Goal: Information Seeking & Learning: Find specific fact

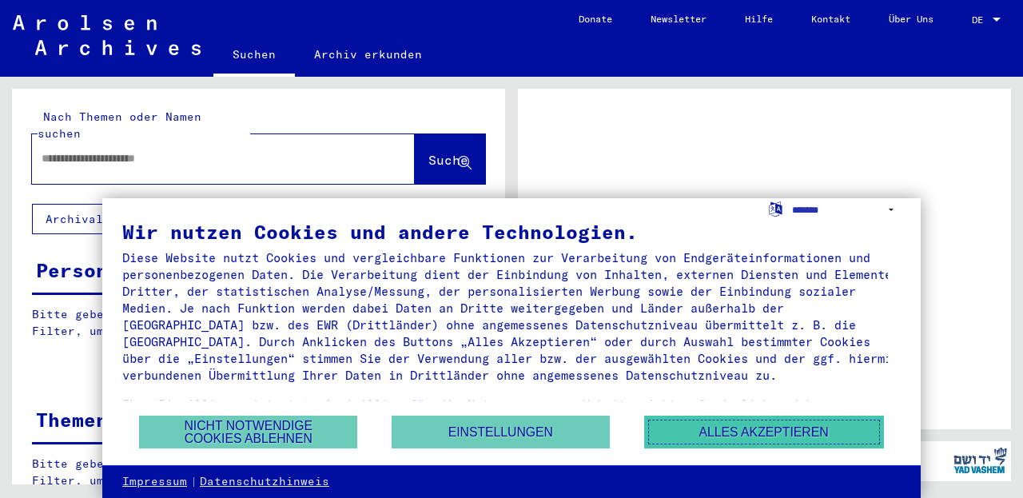
click at [717, 434] on button "Alles akzeptieren" at bounding box center [764, 431] width 240 height 33
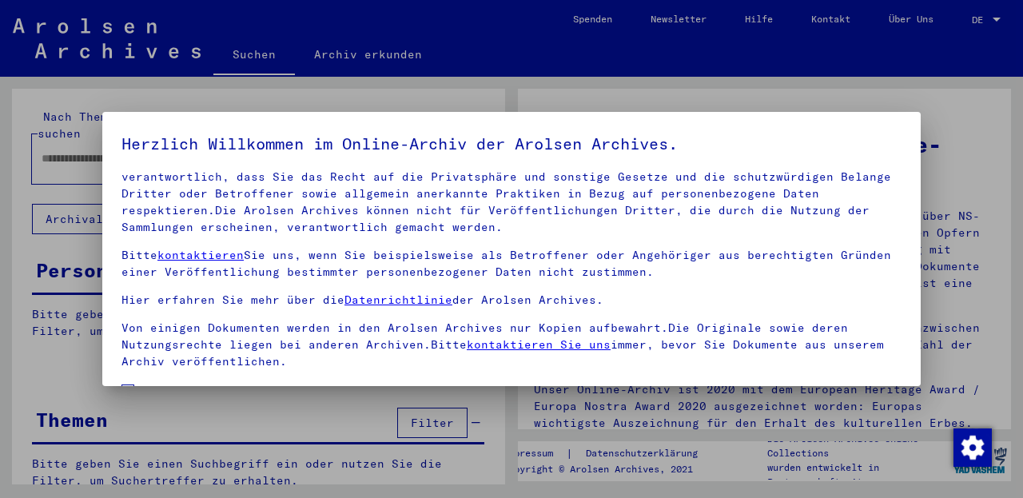
scroll to position [129, 0]
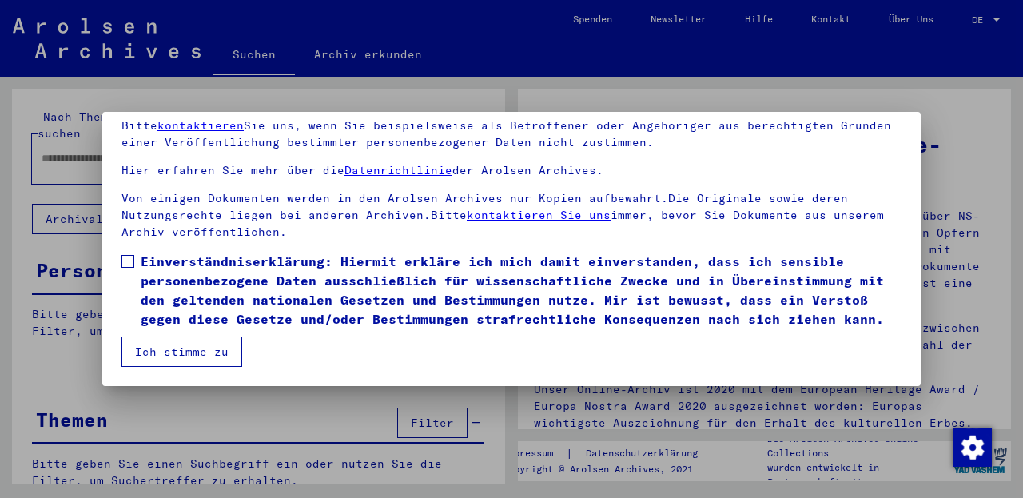
drag, startPoint x: 190, startPoint y: 347, endPoint x: 206, endPoint y: 344, distance: 16.2
click at [195, 345] on button "Ich stimme zu" at bounding box center [181, 351] width 121 height 30
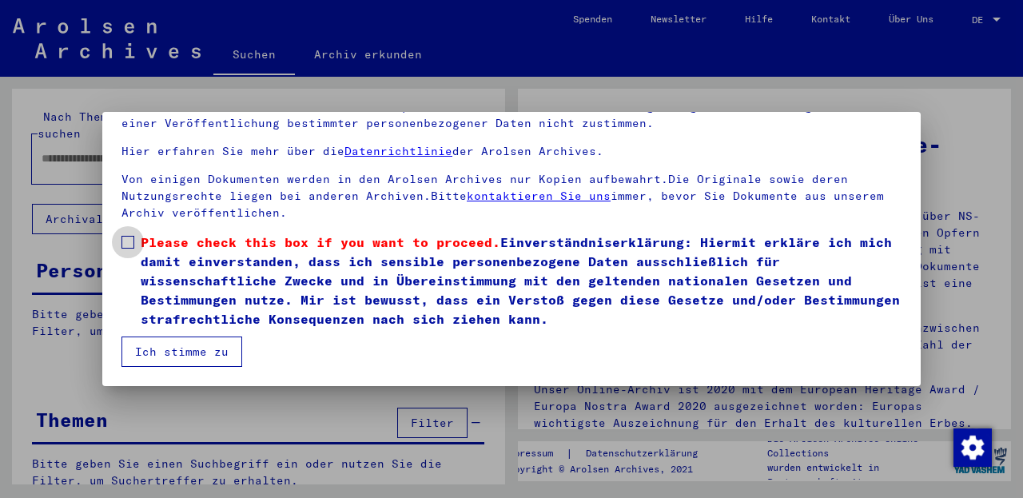
click at [128, 240] on span at bounding box center [127, 242] width 13 height 13
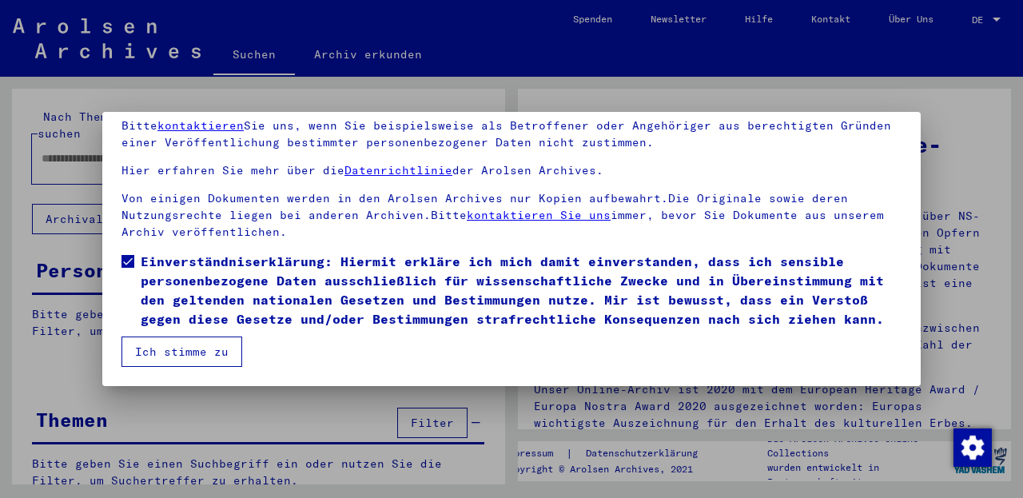
click at [172, 345] on button "Ich stimme zu" at bounding box center [181, 351] width 121 height 30
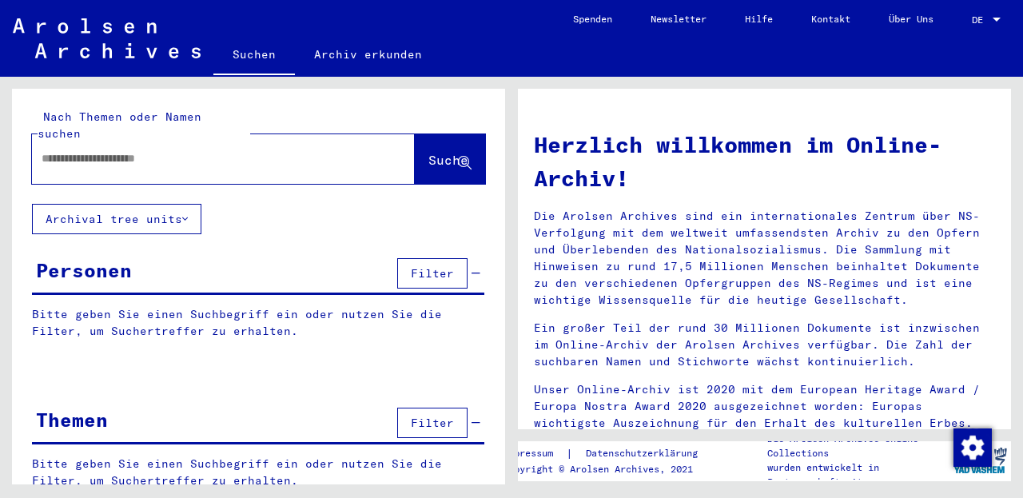
scroll to position [34, 0]
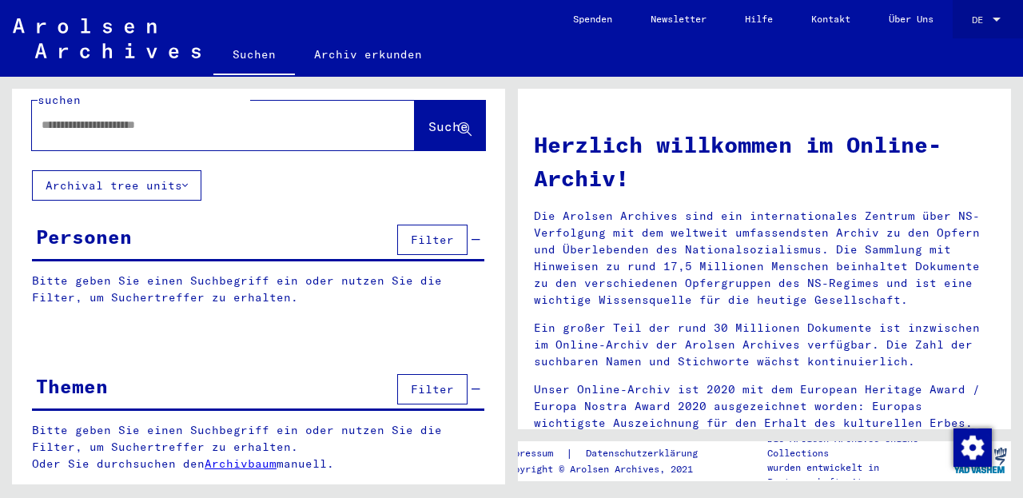
click at [991, 20] on div at bounding box center [996, 19] width 14 height 11
click at [958, 27] on span "English" at bounding box center [958, 28] width 39 height 12
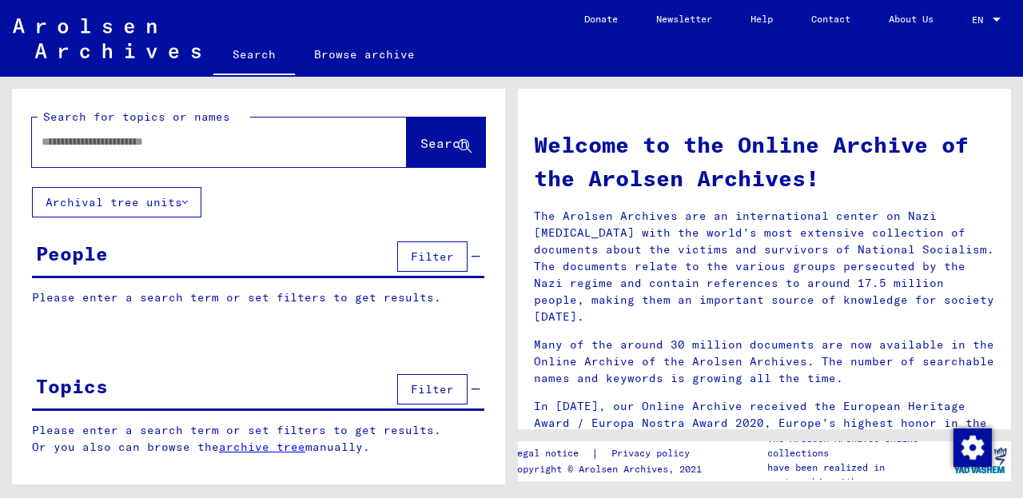
click at [46, 141] on input "text" at bounding box center [200, 141] width 317 height 17
type input "*****"
click at [426, 255] on span "Filter" at bounding box center [432, 256] width 43 height 14
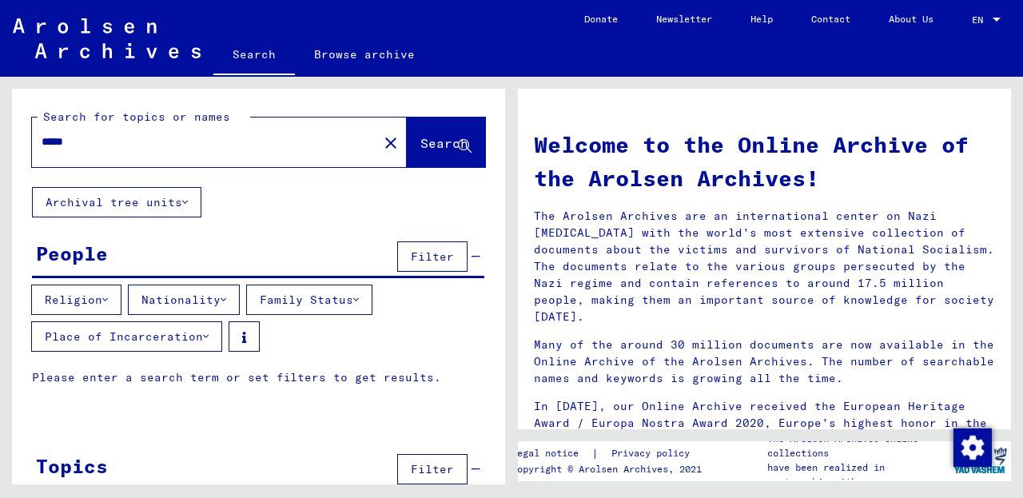
click at [108, 299] on icon at bounding box center [105, 299] width 6 height 11
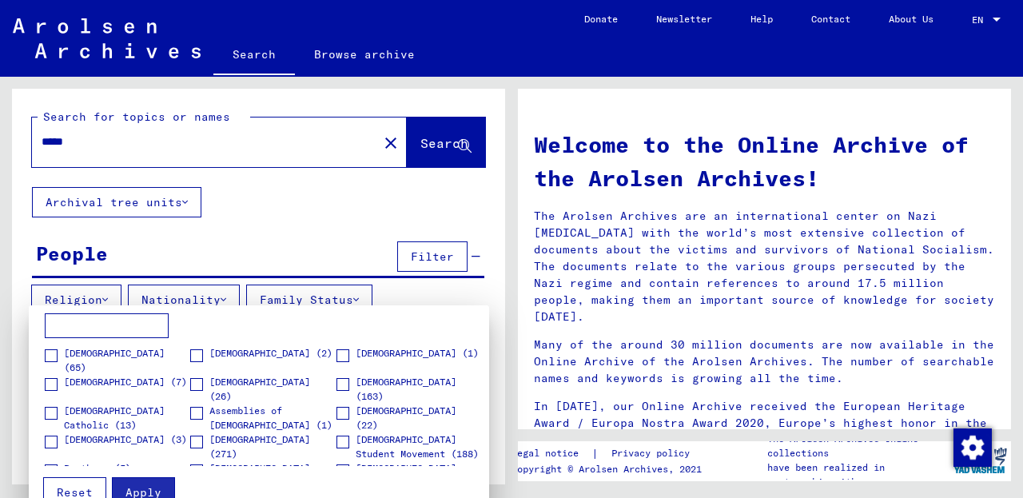
click at [276, 228] on div at bounding box center [511, 249] width 1023 height 498
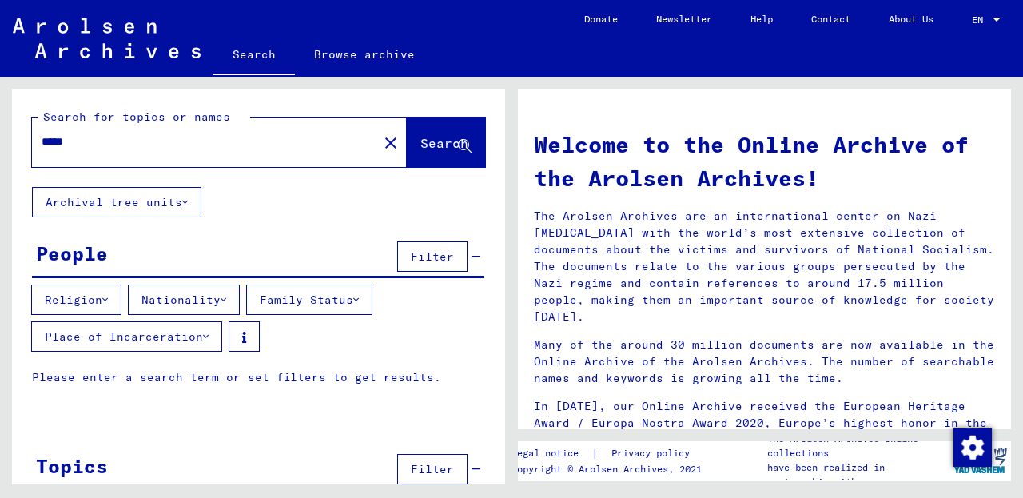
click at [224, 297] on button "Nationality" at bounding box center [184, 299] width 112 height 30
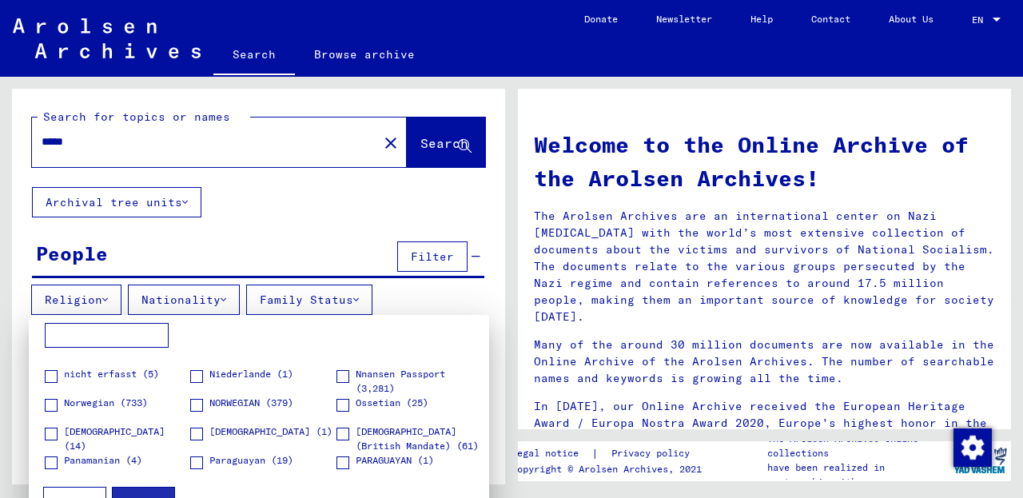
scroll to position [1582, 0]
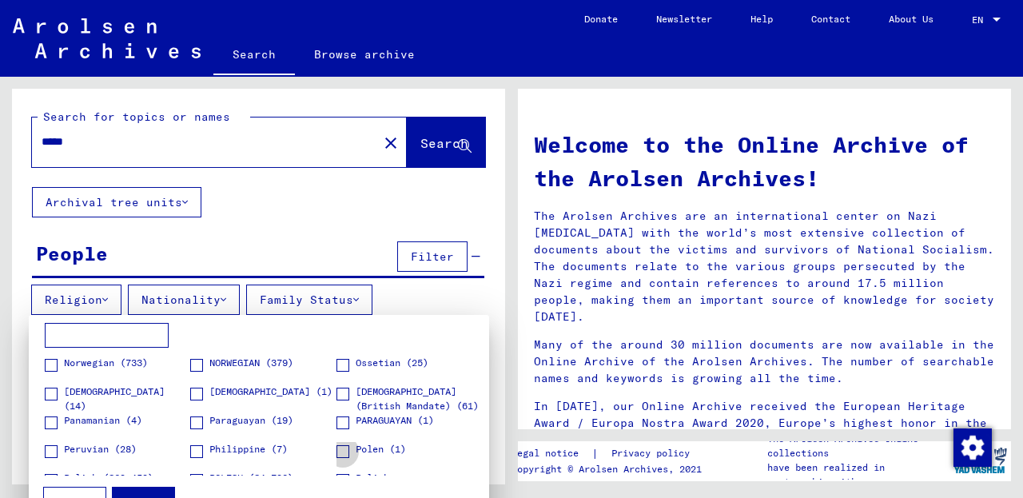
click at [336, 449] on span at bounding box center [342, 451] width 13 height 13
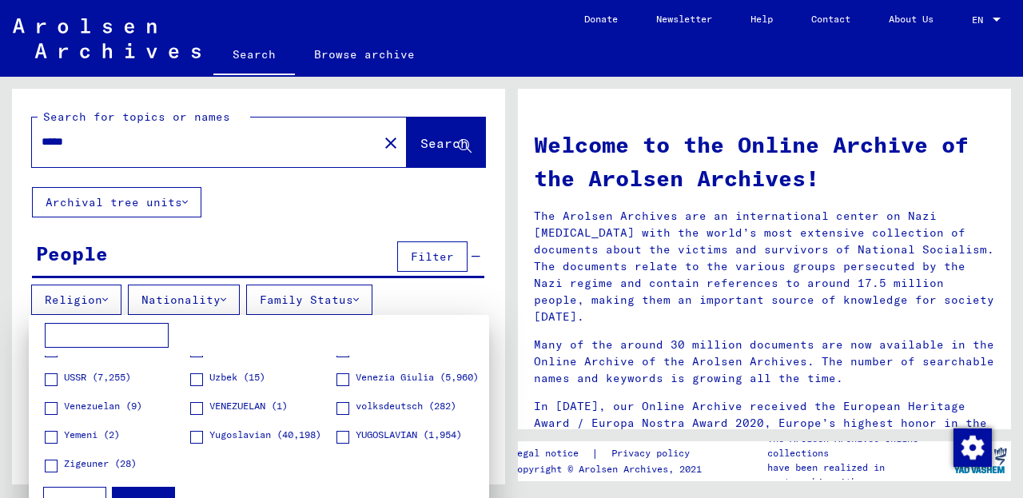
scroll to position [2382, 0]
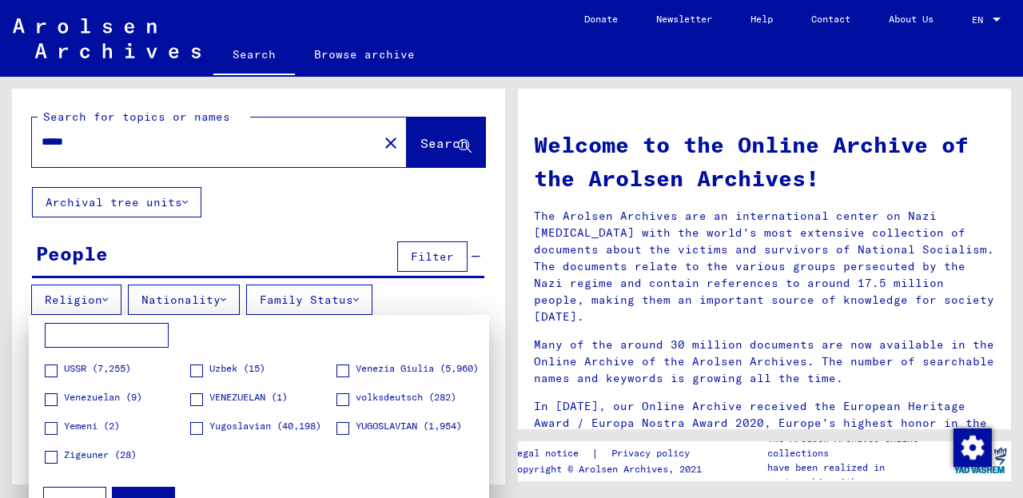
click at [422, 144] on div at bounding box center [511, 249] width 1023 height 498
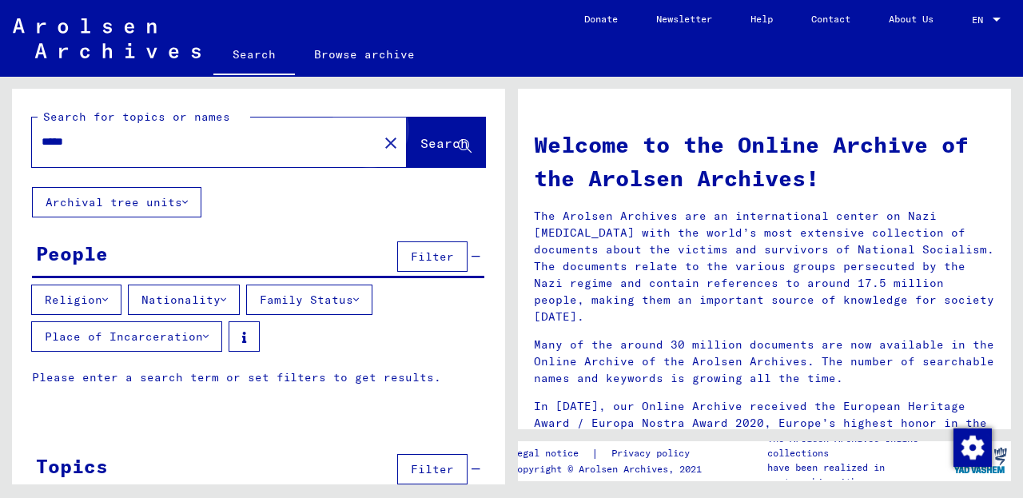
click at [422, 149] on span "Search" at bounding box center [444, 143] width 48 height 16
